Goal: Task Accomplishment & Management: Manage account settings

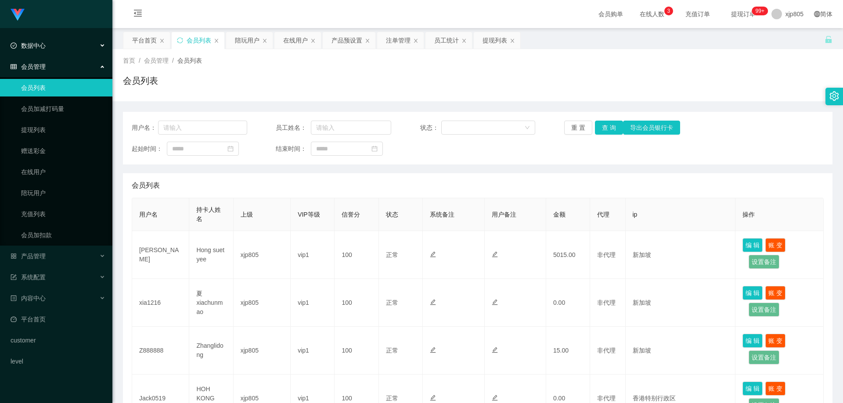
click at [46, 47] on div "数据中心" at bounding box center [56, 46] width 112 height 18
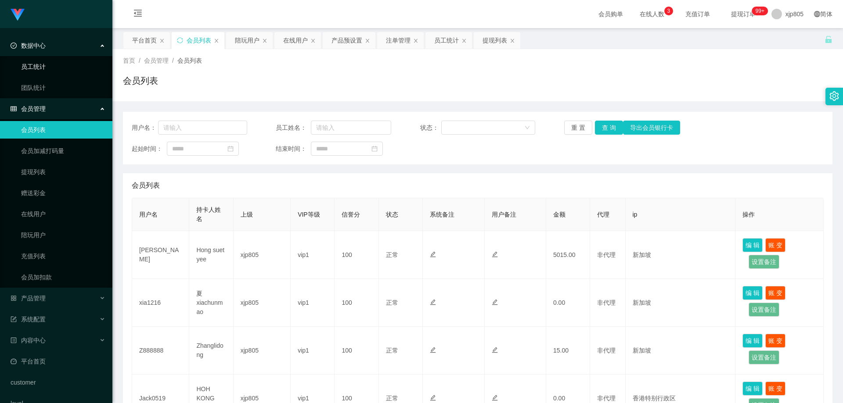
click at [40, 66] on link "员工统计" at bounding box center [63, 67] width 84 height 18
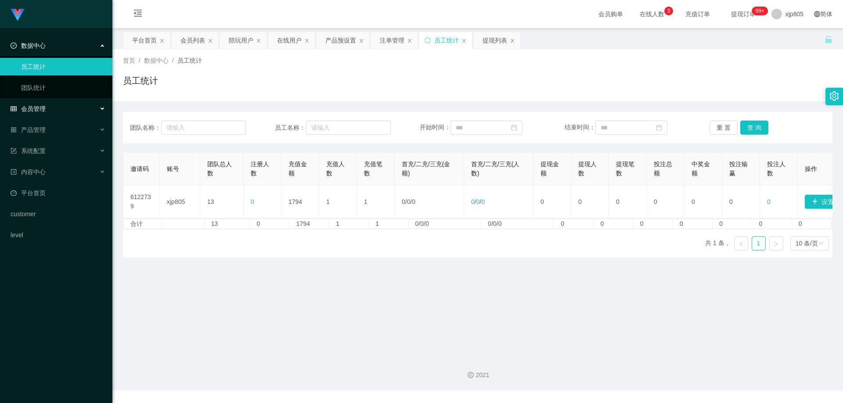
click at [43, 102] on div "会员管理" at bounding box center [56, 109] width 112 height 18
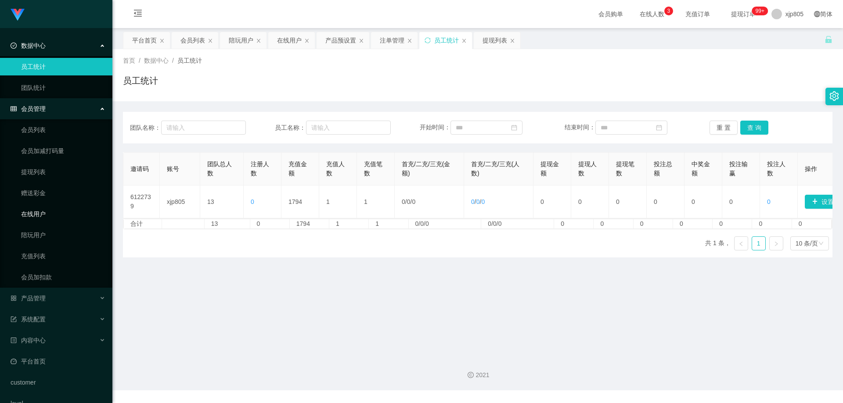
click at [40, 212] on link "在线用户" at bounding box center [63, 214] width 84 height 18
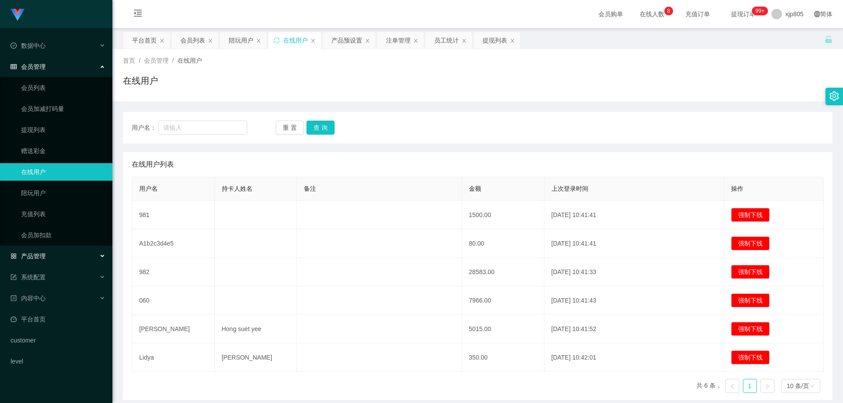
click at [45, 257] on span "产品管理" at bounding box center [28, 256] width 35 height 7
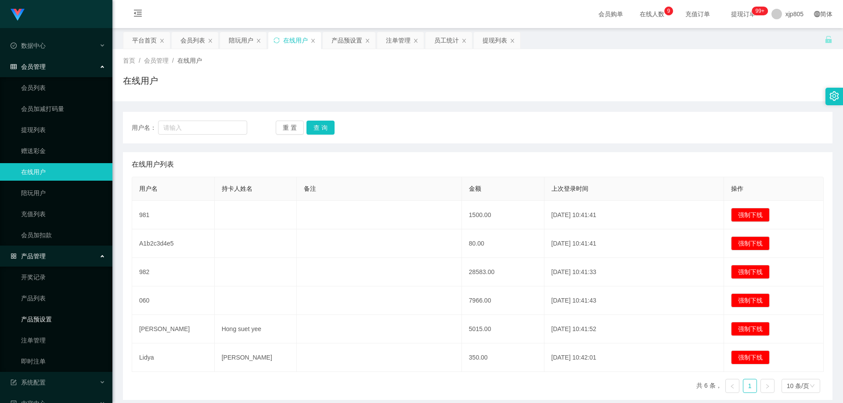
click at [55, 320] on link "产品预设置" at bounding box center [63, 320] width 84 height 18
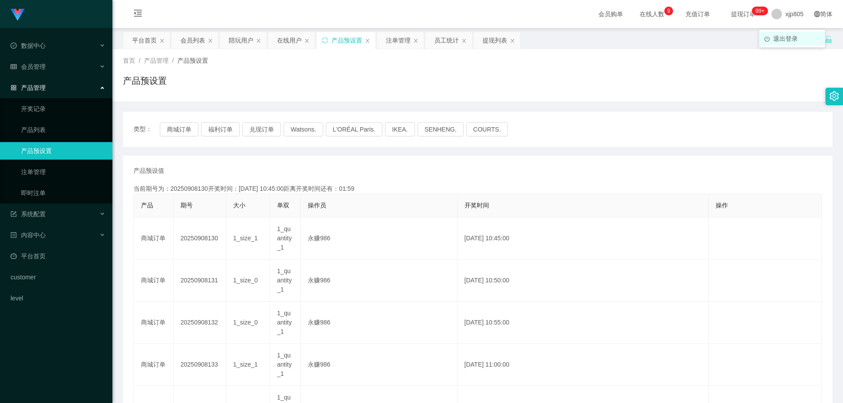
click at [784, 33] on li "退出登录" at bounding box center [792, 39] width 66 height 14
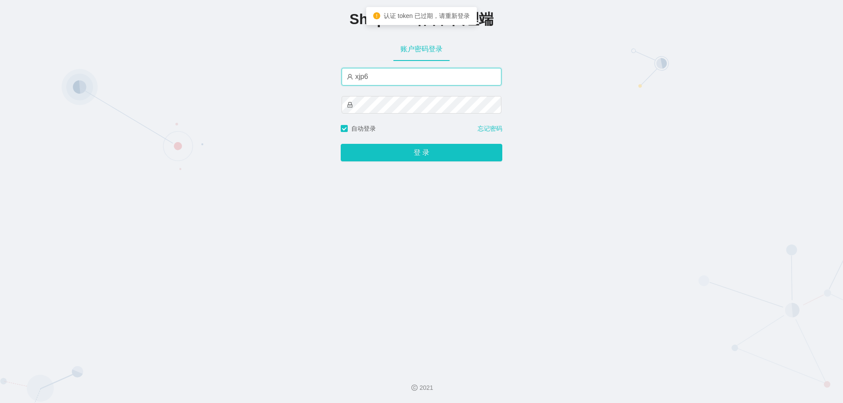
click at [397, 79] on input "xjp6" at bounding box center [421, 77] width 160 height 18
type input "xjp805"
click at [341, 144] on button "登 录" at bounding box center [421, 153] width 161 height 18
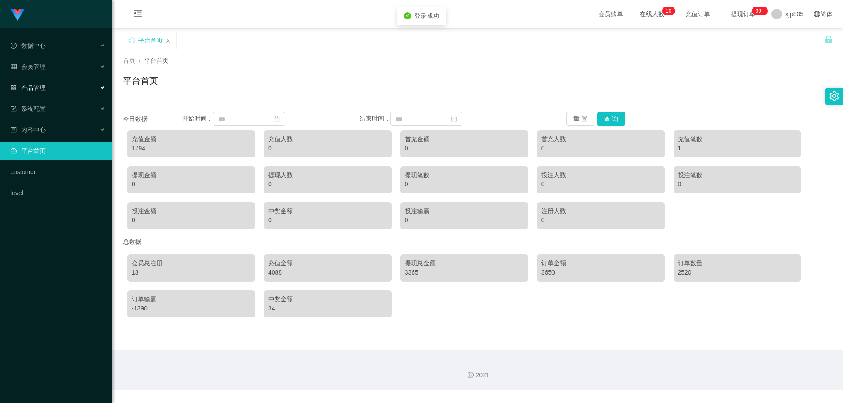
click at [39, 88] on span "产品管理" at bounding box center [28, 87] width 35 height 7
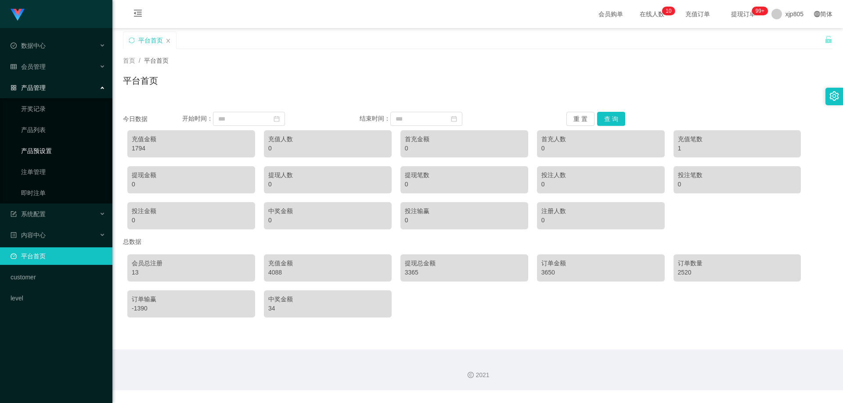
click at [47, 147] on link "产品预设置" at bounding box center [63, 151] width 84 height 18
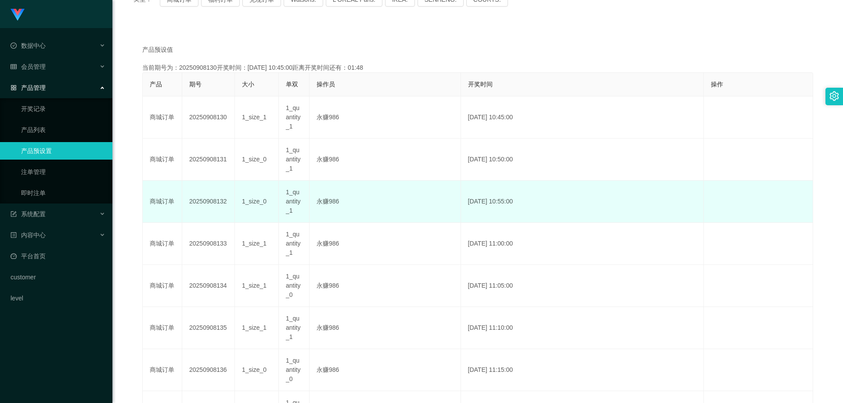
scroll to position [132, 0]
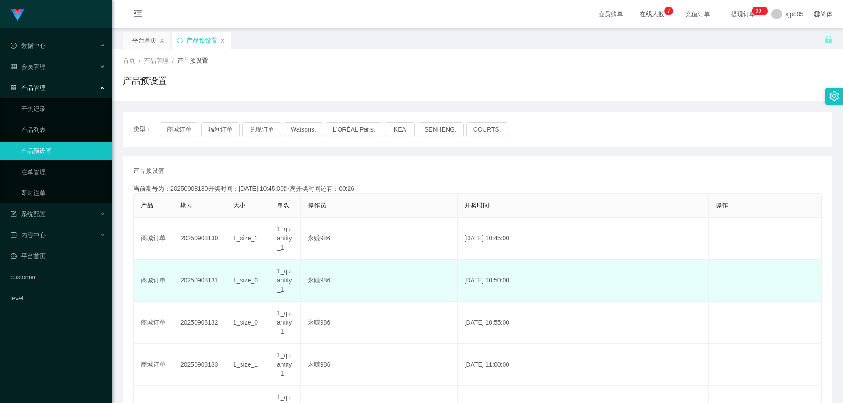
drag, startPoint x: 277, startPoint y: 271, endPoint x: 294, endPoint y: 286, distance: 22.4
click at [294, 286] on td "1_quantity_1" at bounding box center [285, 281] width 31 height 42
copy span "1_quantity_1"
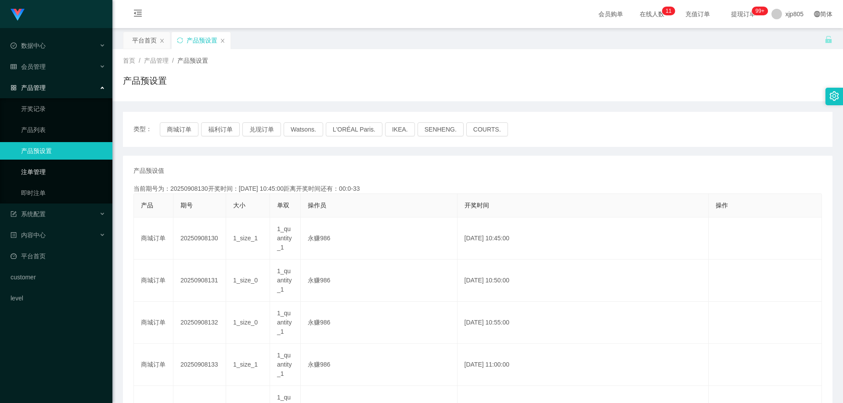
drag, startPoint x: 45, startPoint y: 172, endPoint x: 46, endPoint y: 167, distance: 5.3
click at [45, 172] on link "注单管理" at bounding box center [63, 172] width 84 height 18
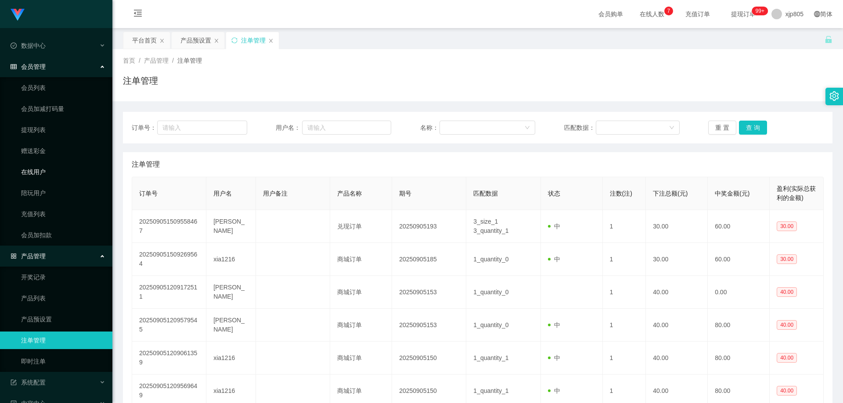
click at [40, 176] on link "在线用户" at bounding box center [63, 172] width 84 height 18
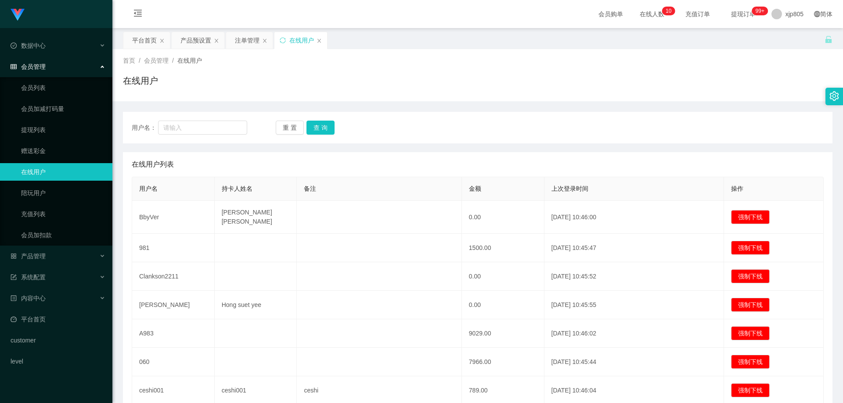
scroll to position [44, 0]
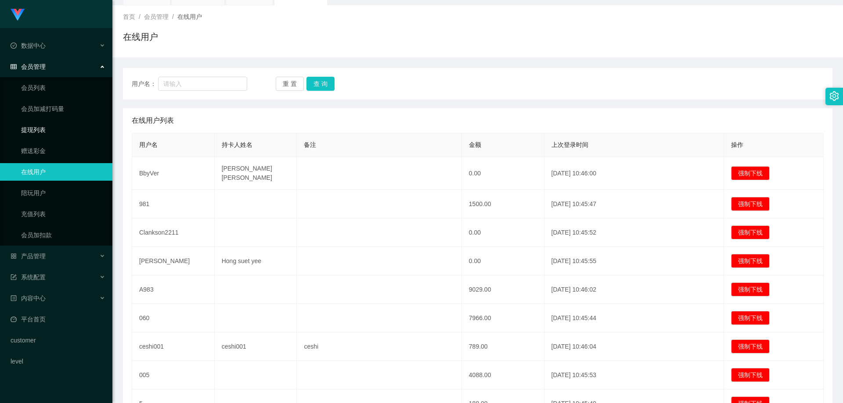
click at [38, 131] on link "提现列表" at bounding box center [63, 130] width 84 height 18
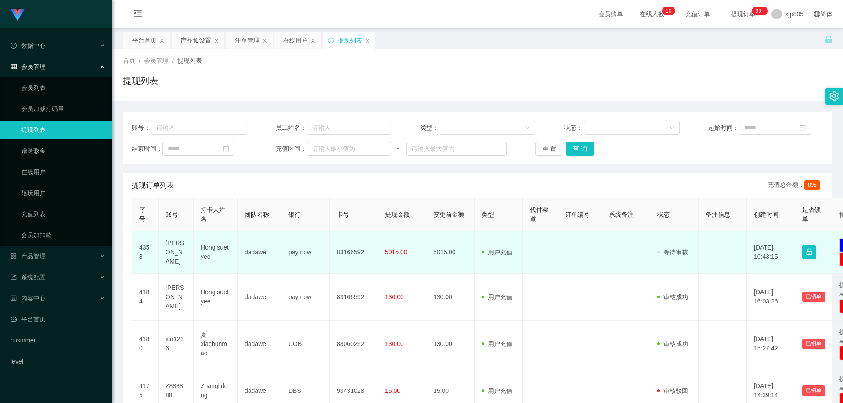
click at [170, 255] on td "[PERSON_NAME]" at bounding box center [175, 252] width 35 height 43
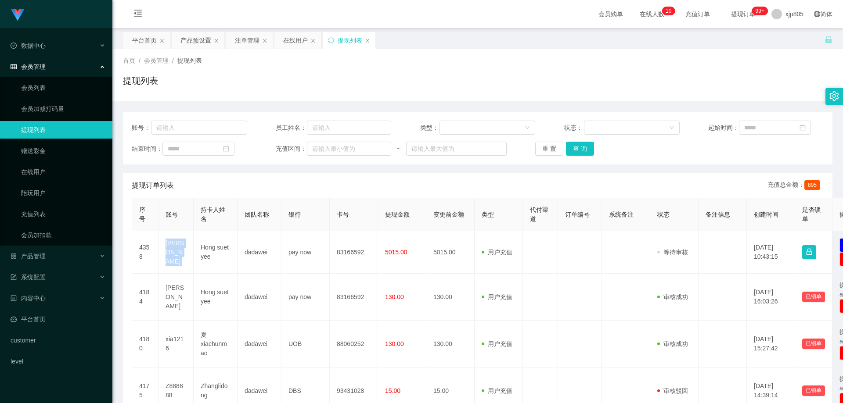
copy td "[PERSON_NAME]"
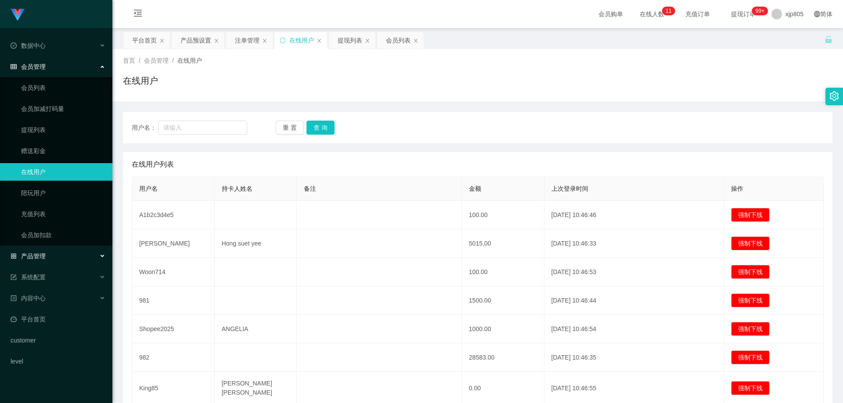
click at [47, 255] on div "产品管理" at bounding box center [56, 256] width 112 height 18
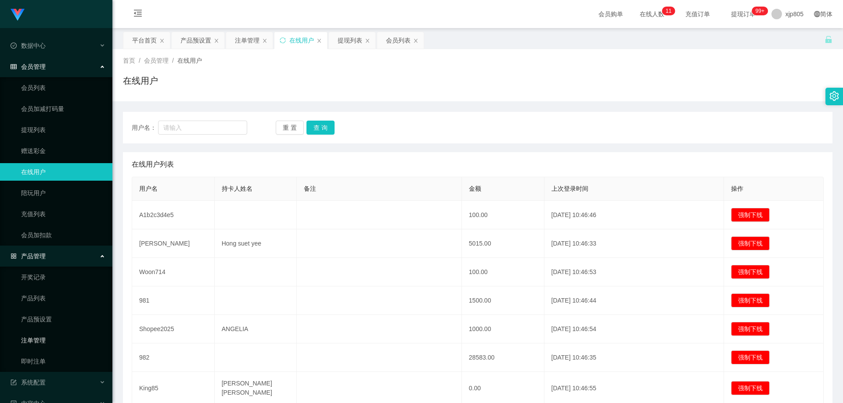
click at [48, 341] on link "注单管理" at bounding box center [63, 341] width 84 height 18
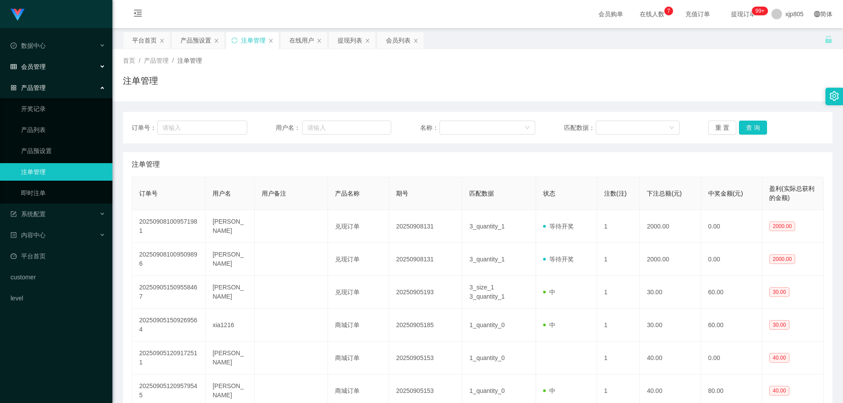
click at [37, 72] on div "会员管理" at bounding box center [56, 67] width 112 height 18
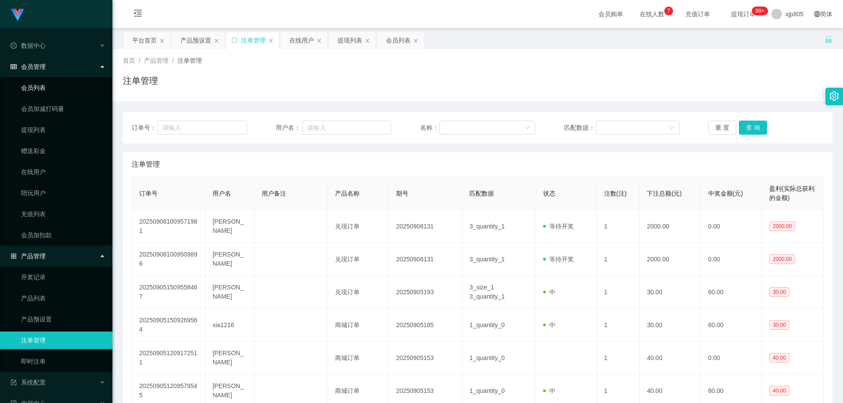
click at [47, 86] on link "会员列表" at bounding box center [63, 88] width 84 height 18
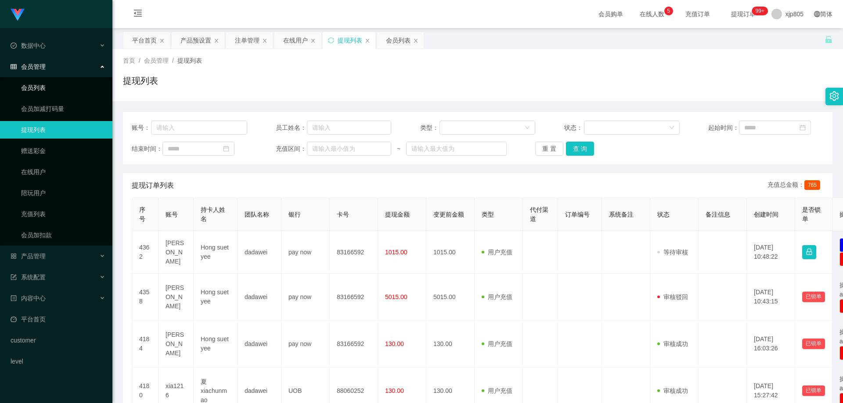
click at [50, 88] on link "会员列表" at bounding box center [63, 88] width 84 height 18
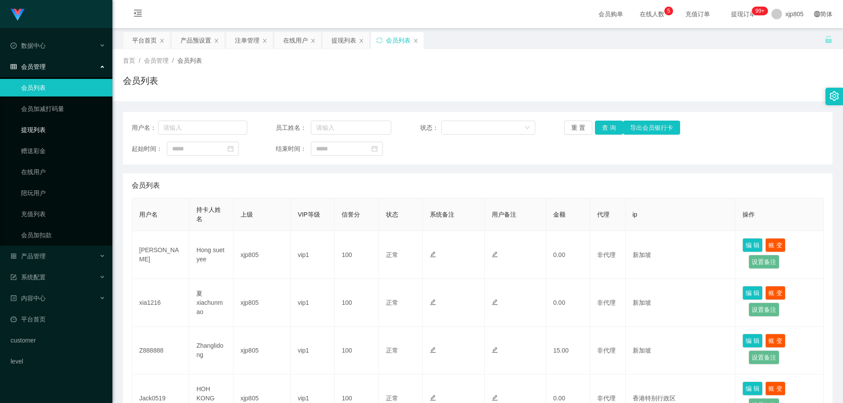
click at [49, 128] on link "提现列表" at bounding box center [63, 130] width 84 height 18
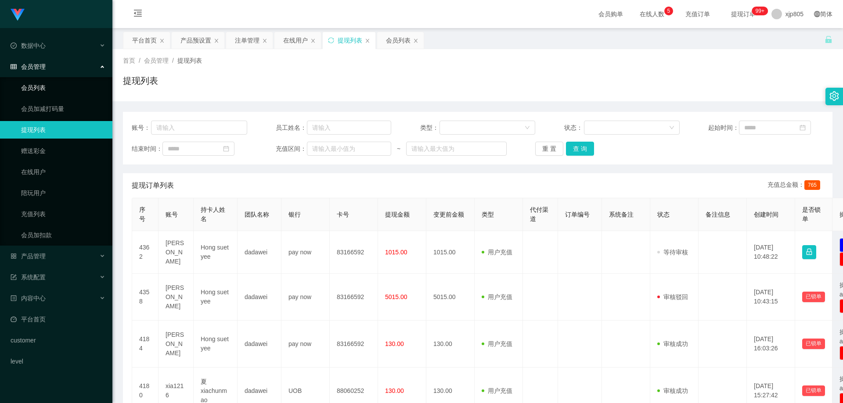
click at [46, 84] on link "会员列表" at bounding box center [63, 88] width 84 height 18
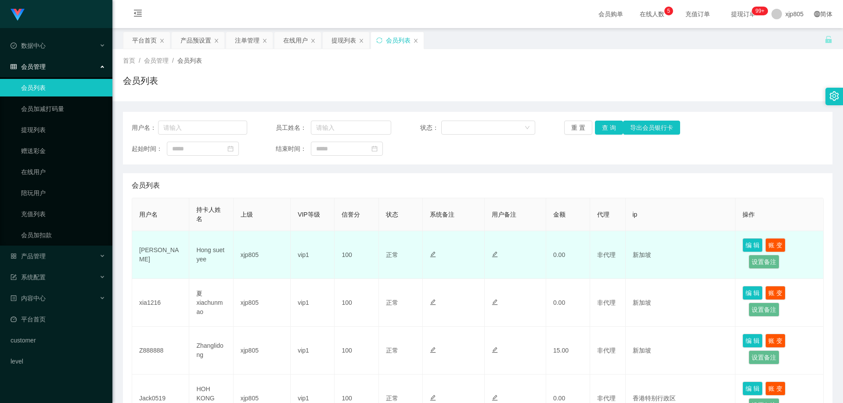
click at [147, 255] on td "[PERSON_NAME]" at bounding box center [160, 255] width 57 height 48
copy td "[PERSON_NAME]"
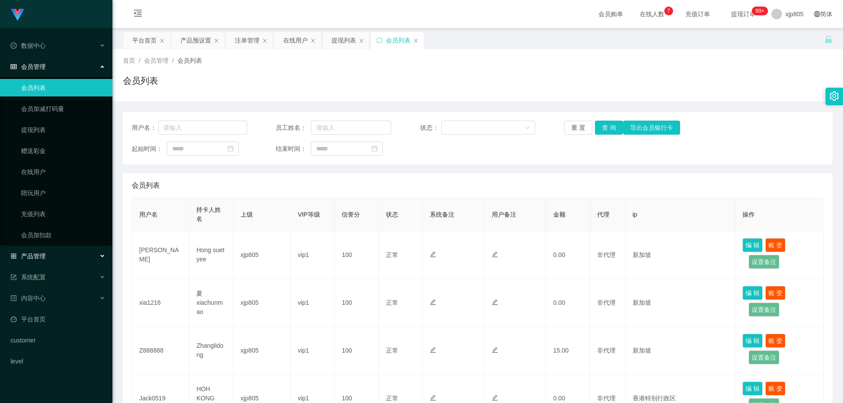
click at [47, 257] on div "产品管理" at bounding box center [56, 256] width 112 height 18
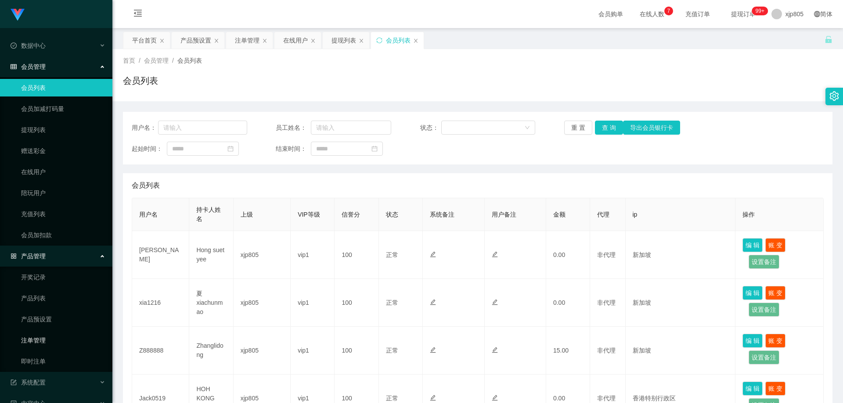
click at [40, 341] on link "注单管理" at bounding box center [63, 341] width 84 height 18
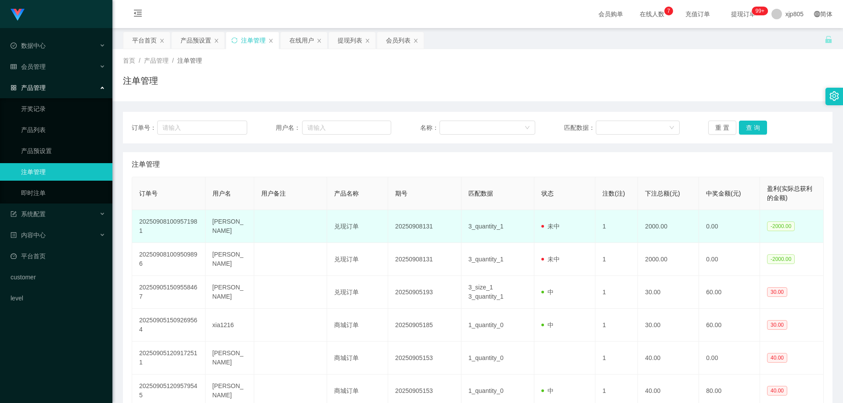
click at [215, 229] on td "[PERSON_NAME]" at bounding box center [229, 226] width 49 height 33
copy td "[PERSON_NAME]"
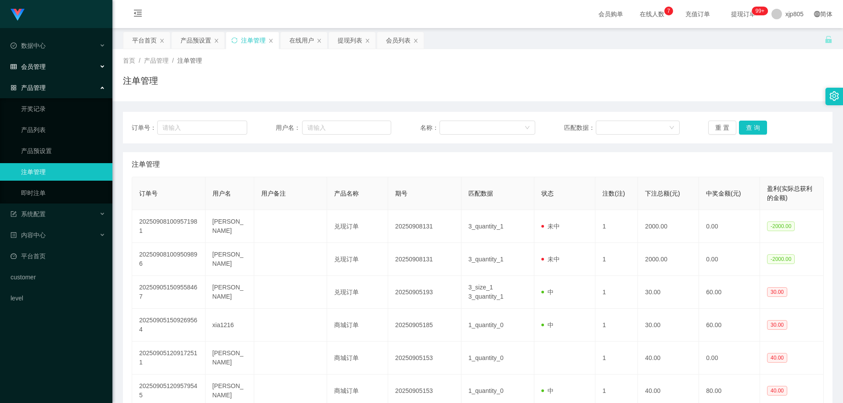
click at [44, 65] on span "会员管理" at bounding box center [28, 66] width 35 height 7
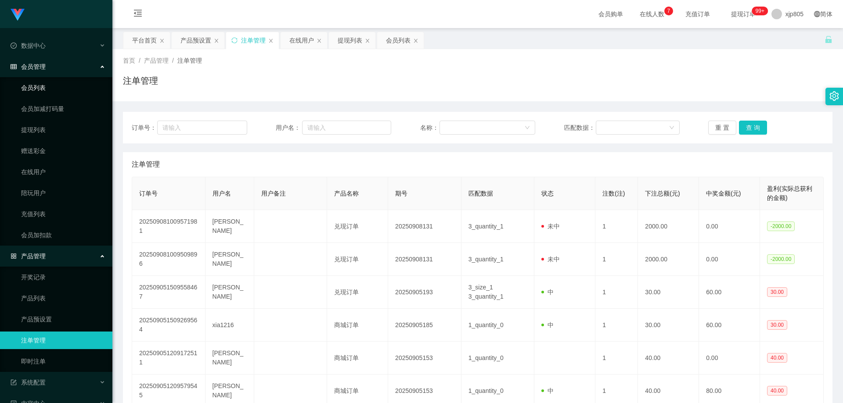
click at [41, 88] on link "会员列表" at bounding box center [63, 88] width 84 height 18
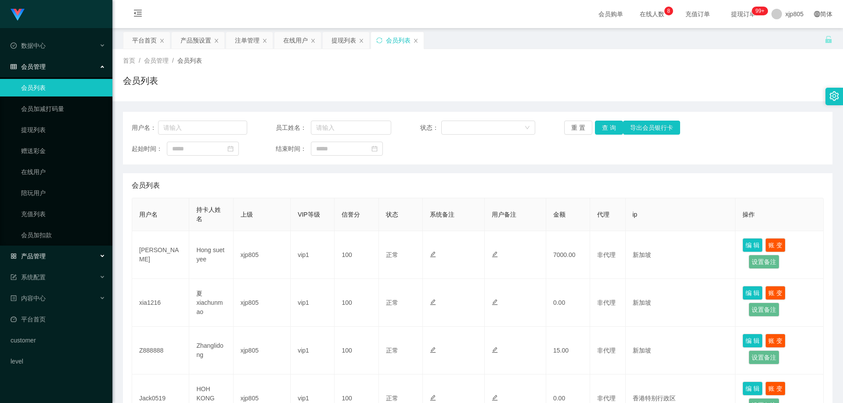
click at [39, 258] on span "产品管理" at bounding box center [28, 256] width 35 height 7
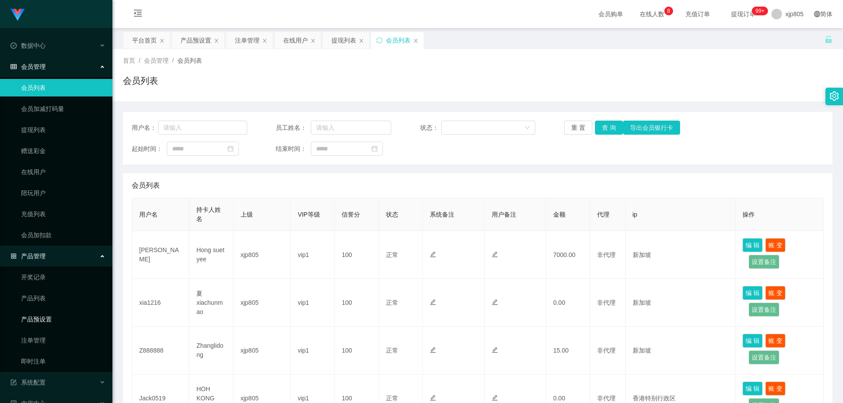
click at [60, 323] on link "产品预设置" at bounding box center [63, 320] width 84 height 18
